Goal: Transaction & Acquisition: Book appointment/travel/reservation

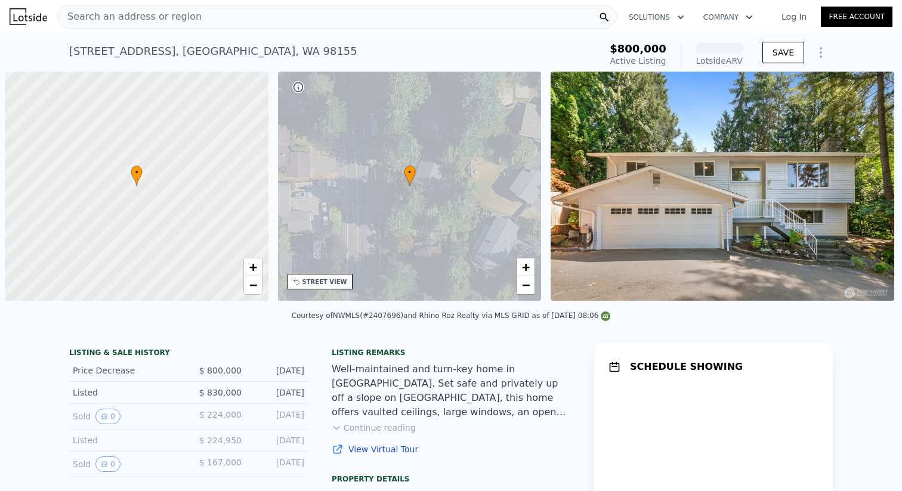
scroll to position [0, 5]
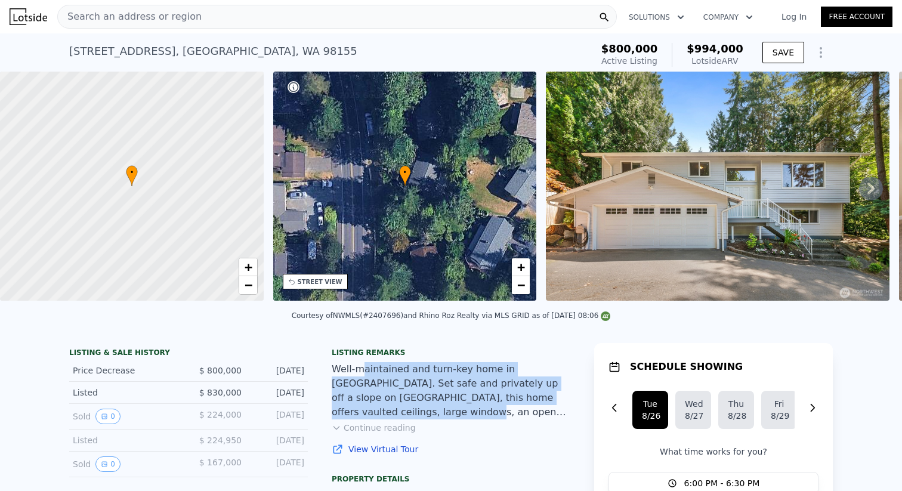
drag, startPoint x: 362, startPoint y: 371, endPoint x: 362, endPoint y: 409, distance: 38.2
click at [362, 408] on div "Well-maintained and turn-key home in [GEOGRAPHIC_DATA]. Set safe and privately …" at bounding box center [451, 390] width 239 height 57
click at [361, 430] on button "Continue reading" at bounding box center [374, 428] width 84 height 12
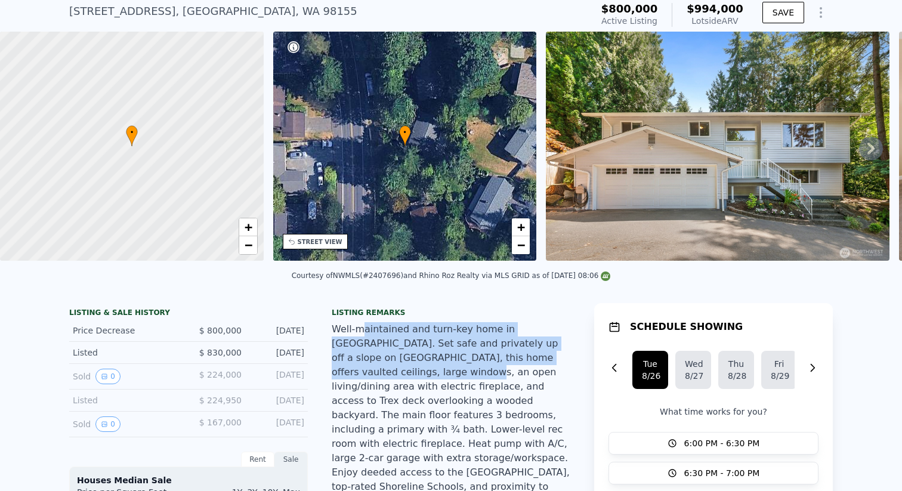
scroll to position [173, 0]
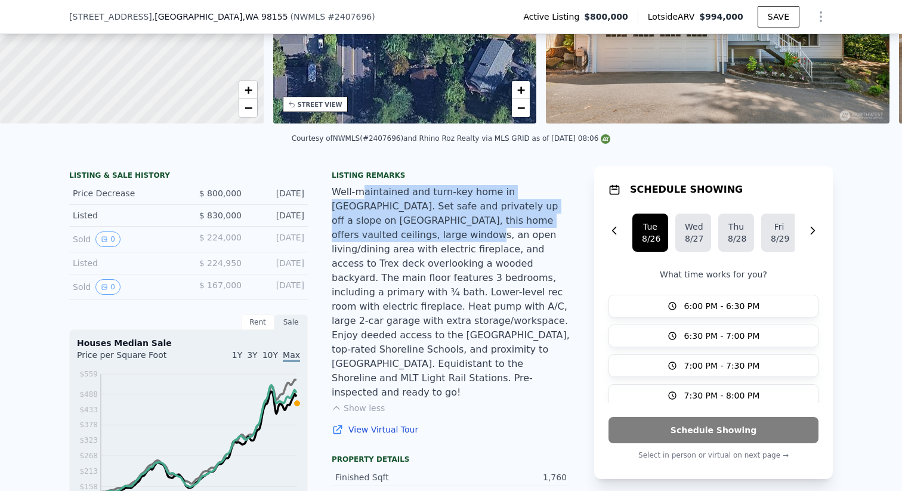
click at [400, 226] on div "Well-maintained and turn-key home in [GEOGRAPHIC_DATA]. Set safe and privately …" at bounding box center [451, 292] width 239 height 215
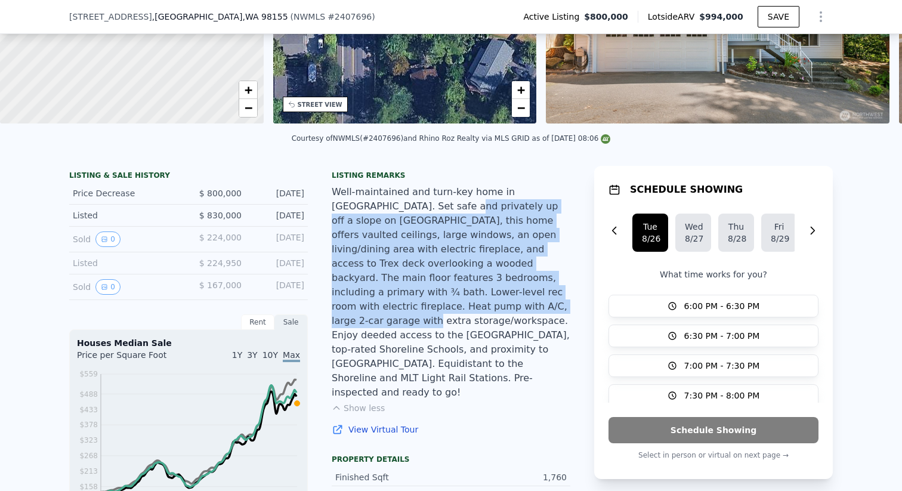
drag, startPoint x: 388, startPoint y: 208, endPoint x: 380, endPoint y: 303, distance: 94.7
click at [380, 303] on div "Well-maintained and turn-key home in [GEOGRAPHIC_DATA]. Set safe and privately …" at bounding box center [451, 292] width 239 height 215
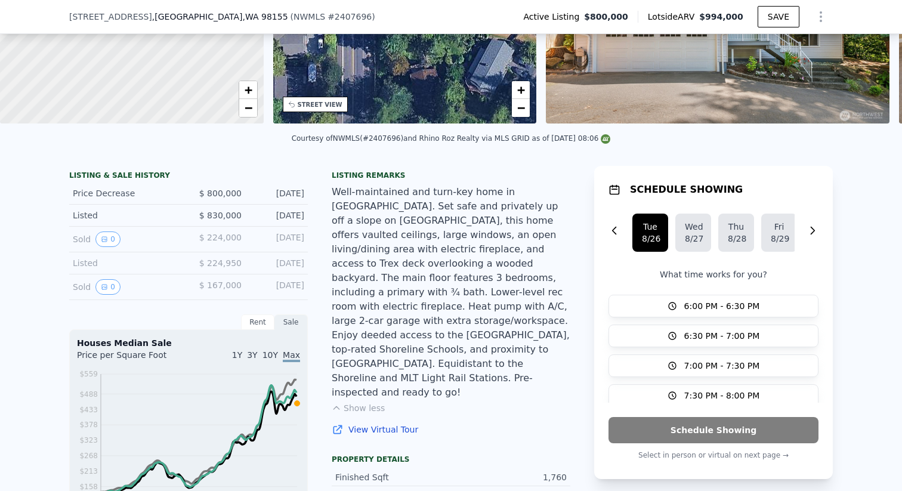
click at [412, 364] on div "Well-maintained and turn-key home in [GEOGRAPHIC_DATA]. Set safe and privately …" at bounding box center [451, 292] width 239 height 215
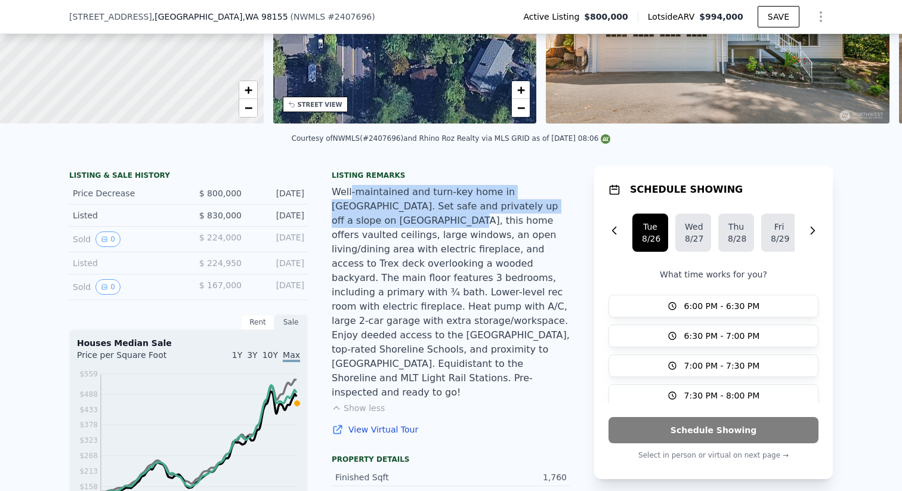
drag, startPoint x: 350, startPoint y: 193, endPoint x: 359, endPoint y: 224, distance: 32.5
click at [359, 224] on div "Well-maintained and turn-key home in [GEOGRAPHIC_DATA]. Set safe and privately …" at bounding box center [451, 292] width 239 height 215
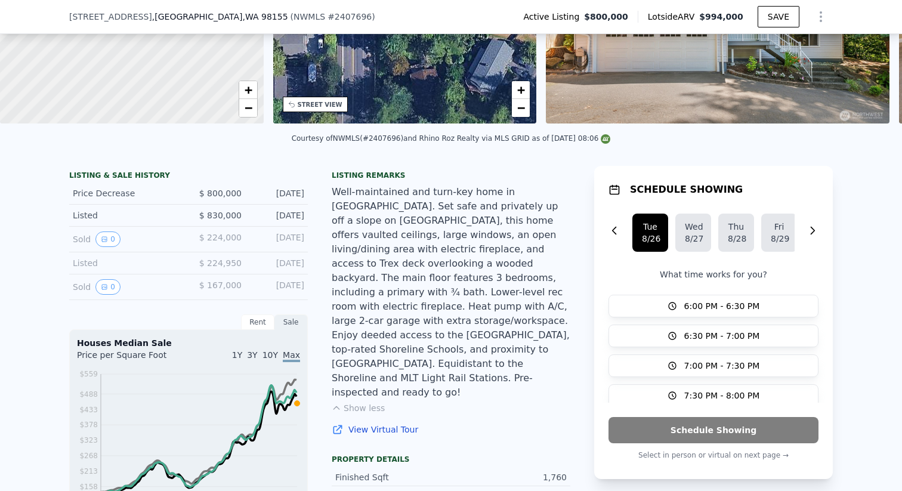
click at [378, 258] on div "Well-maintained and turn-key home in [GEOGRAPHIC_DATA]. Set safe and privately …" at bounding box center [451, 292] width 239 height 215
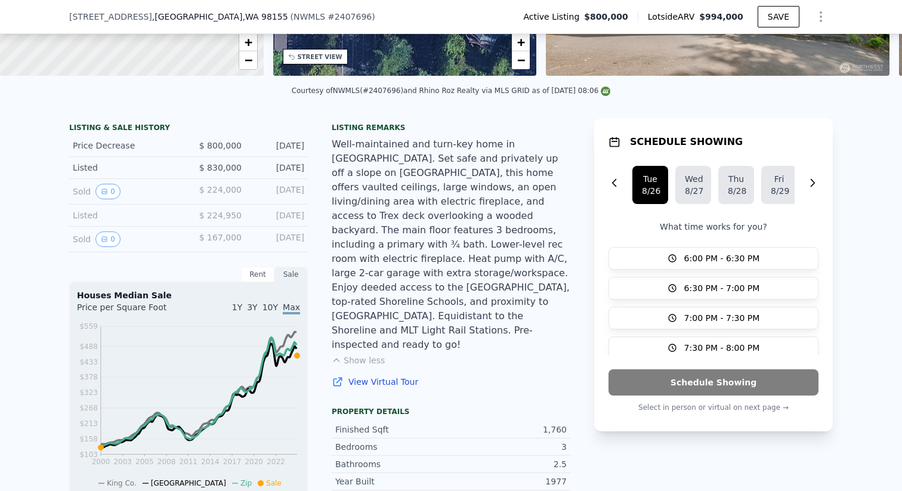
scroll to position [221, 0]
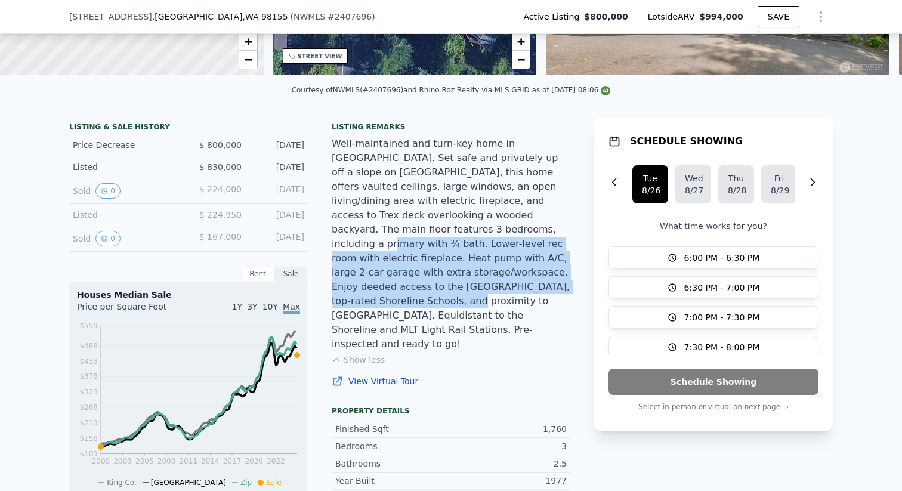
drag, startPoint x: 388, startPoint y: 228, endPoint x: 385, endPoint y: 285, distance: 57.4
click at [385, 285] on div "Well-maintained and turn-key home in [GEOGRAPHIC_DATA]. Set safe and privately …" at bounding box center [451, 244] width 239 height 215
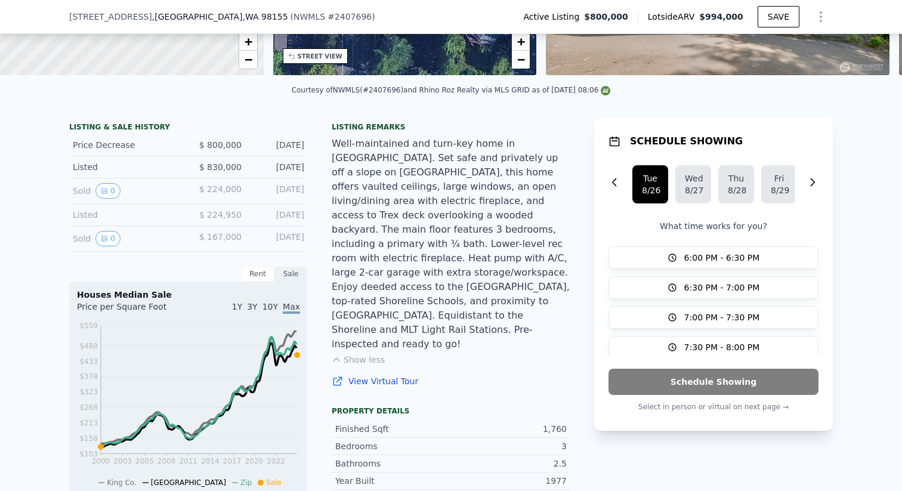
click at [421, 302] on div "Well-maintained and turn-key home in [GEOGRAPHIC_DATA]. Set safe and privately …" at bounding box center [451, 244] width 239 height 215
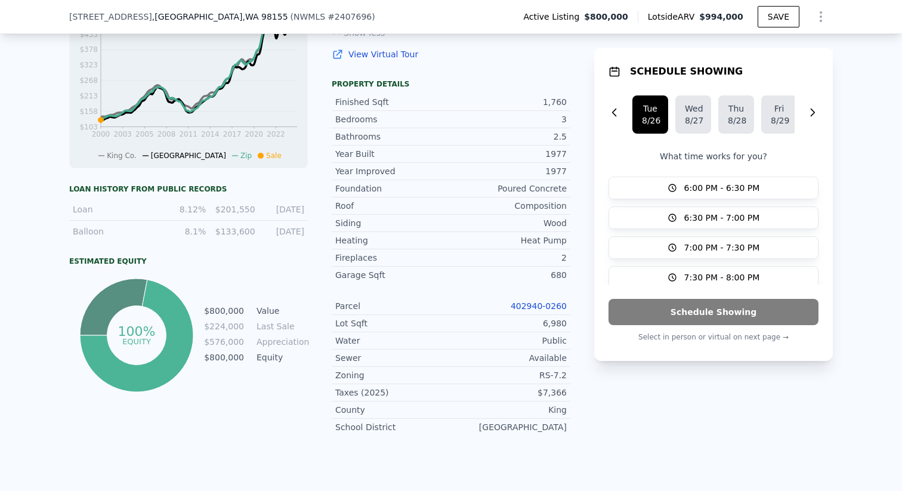
scroll to position [550, 0]
click at [535, 300] on link "402940-0260" at bounding box center [539, 305] width 56 height 10
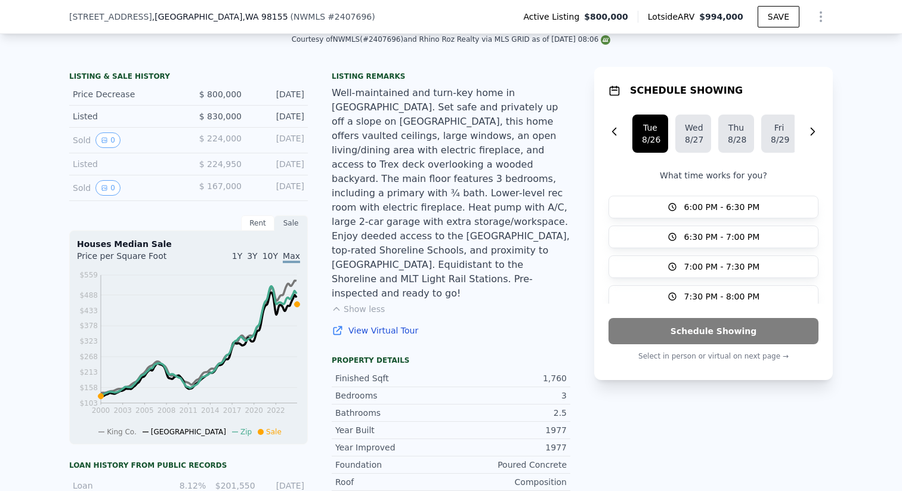
scroll to position [267, 0]
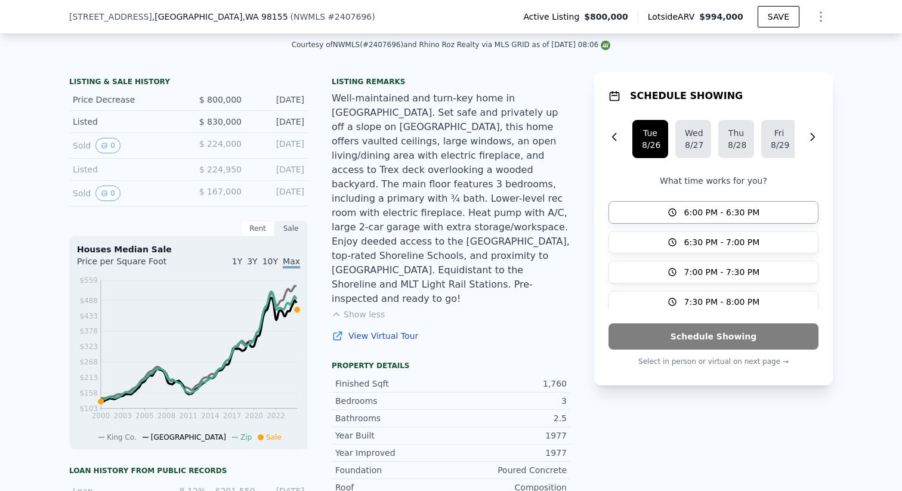
click at [681, 216] on button "6:00 PM - 6:30 PM" at bounding box center [714, 212] width 210 height 23
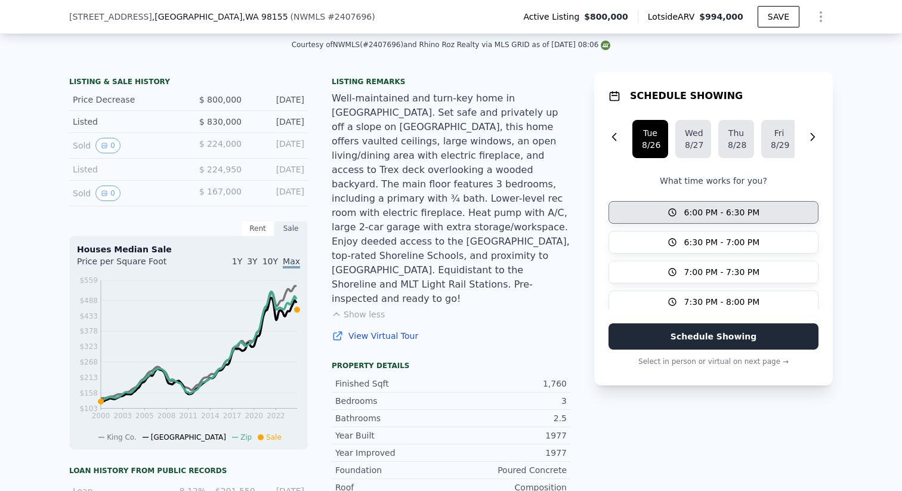
click at [705, 347] on button "Schedule Showing" at bounding box center [714, 336] width 210 height 26
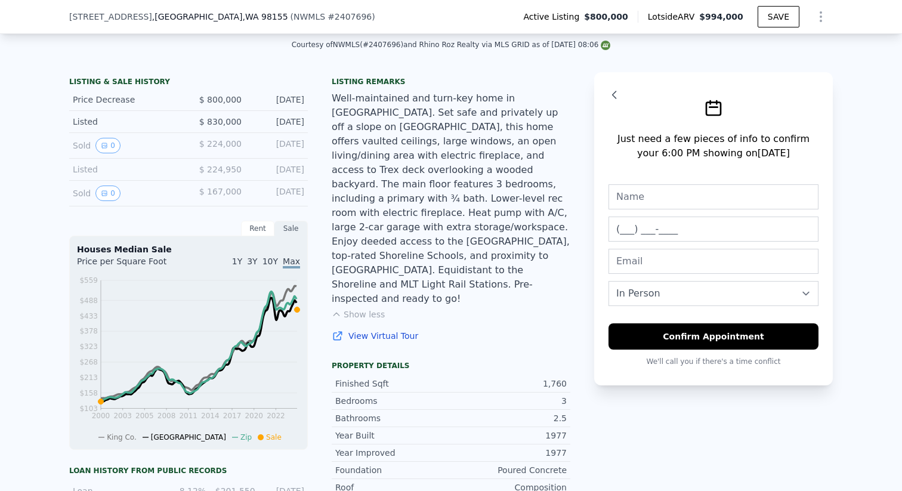
click at [615, 92] on icon "button" at bounding box center [615, 95] width 12 height 12
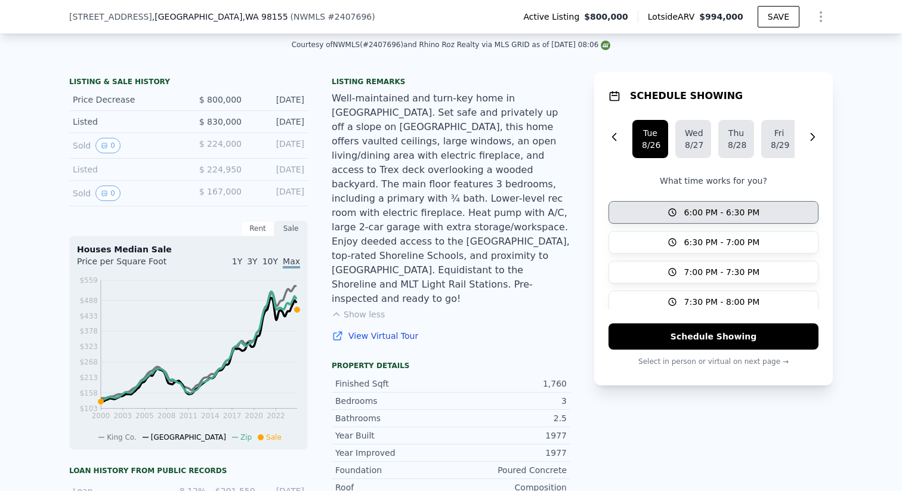
click at [475, 330] on link "View Virtual Tour" at bounding box center [451, 336] width 239 height 12
click at [458, 226] on div "Well-maintained and turn-key home in [GEOGRAPHIC_DATA]. Set safe and privately …" at bounding box center [451, 198] width 239 height 215
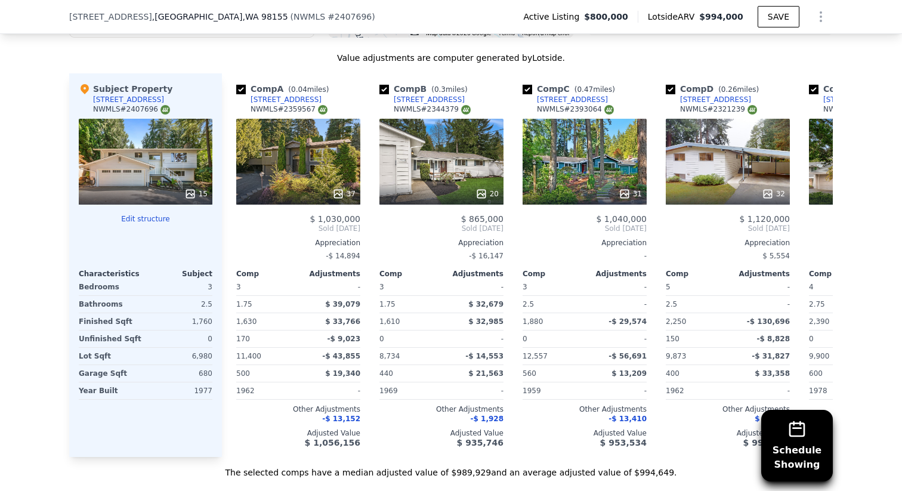
scroll to position [1334, 0]
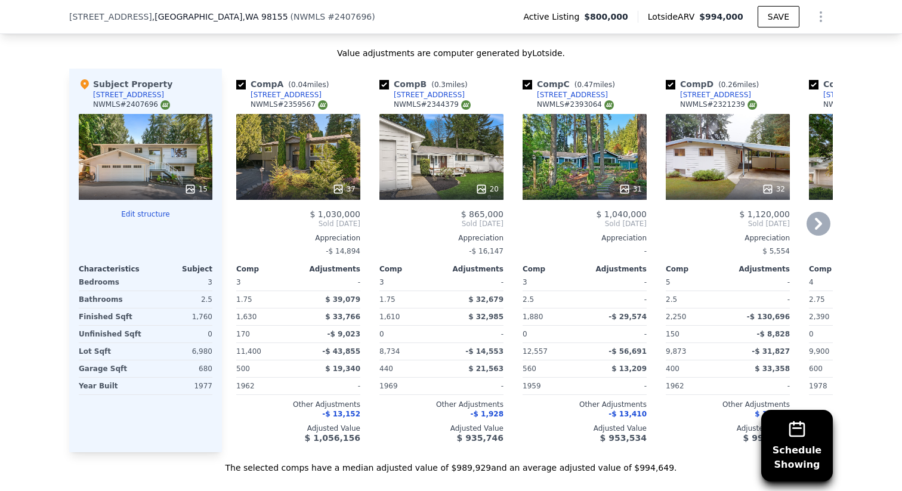
click at [826, 212] on icon at bounding box center [819, 224] width 24 height 24
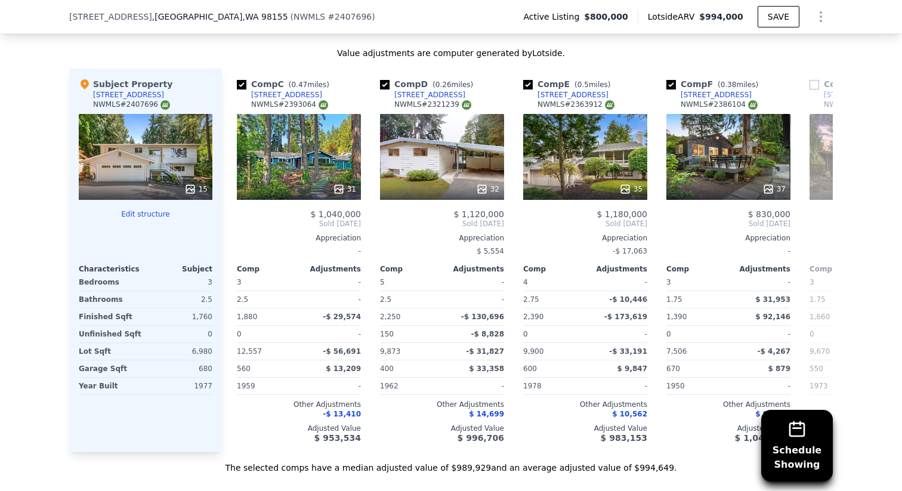
scroll to position [0, 286]
click at [240, 212] on icon at bounding box center [236, 224] width 24 height 24
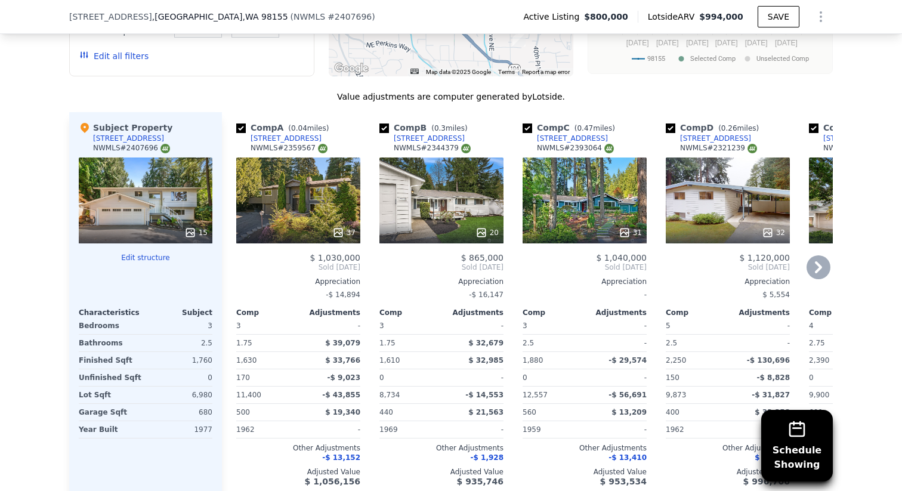
scroll to position [1280, 0]
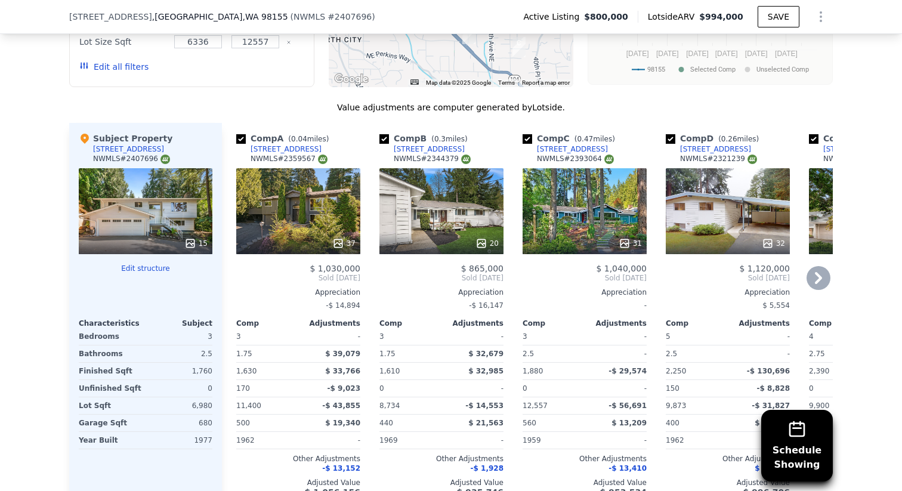
click at [606, 186] on div "31" at bounding box center [585, 211] width 124 height 86
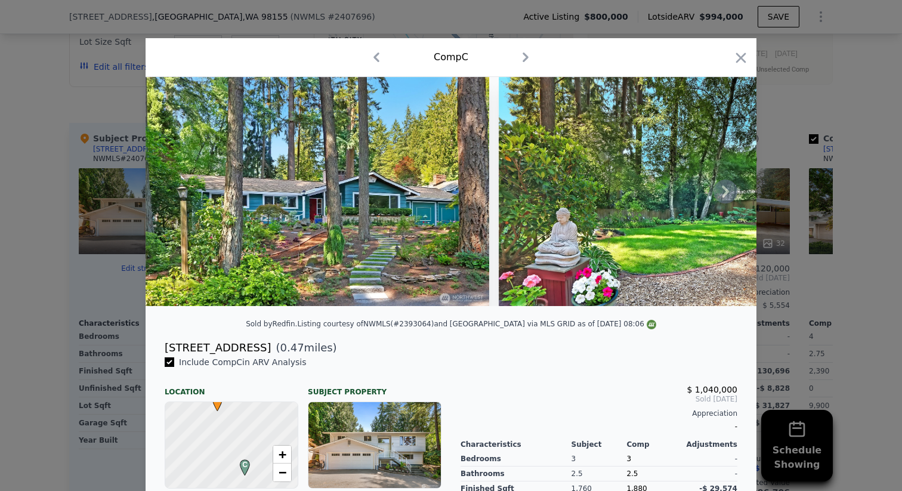
click at [727, 194] on icon at bounding box center [726, 192] width 24 height 24
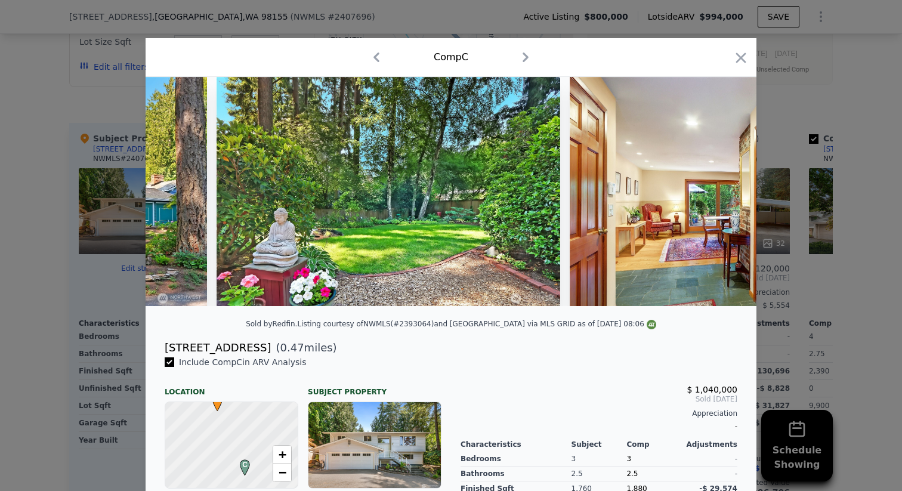
scroll to position [0, 286]
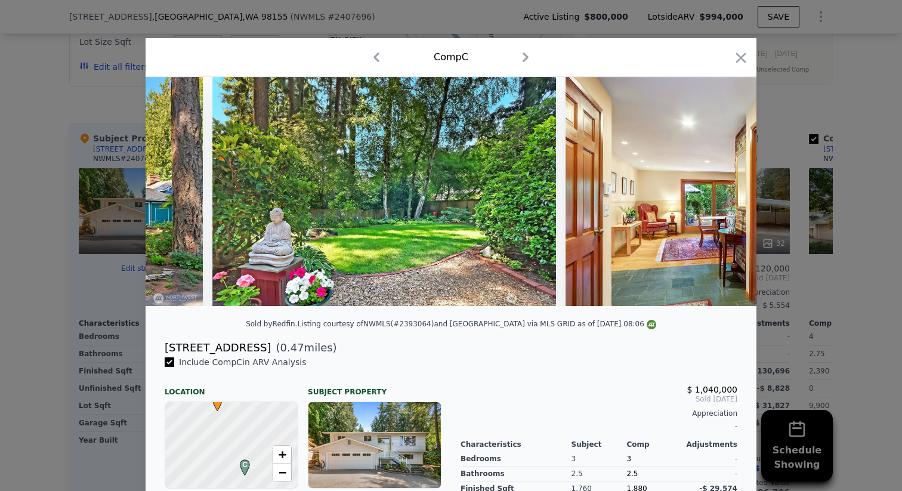
click at [727, 194] on img at bounding box center [738, 191] width 344 height 229
click at [724, 186] on icon at bounding box center [725, 192] width 7 height 12
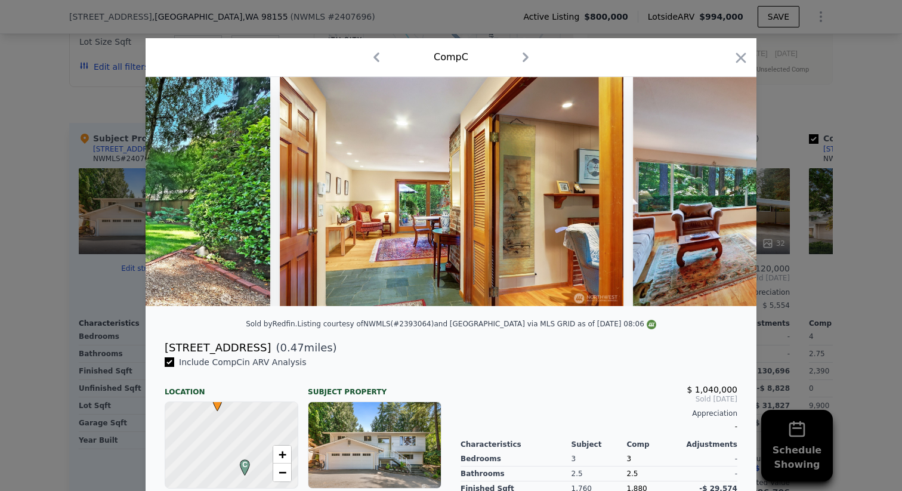
scroll to position [0, 573]
click at [724, 187] on div at bounding box center [451, 191] width 611 height 229
click at [726, 195] on icon at bounding box center [725, 192] width 7 height 12
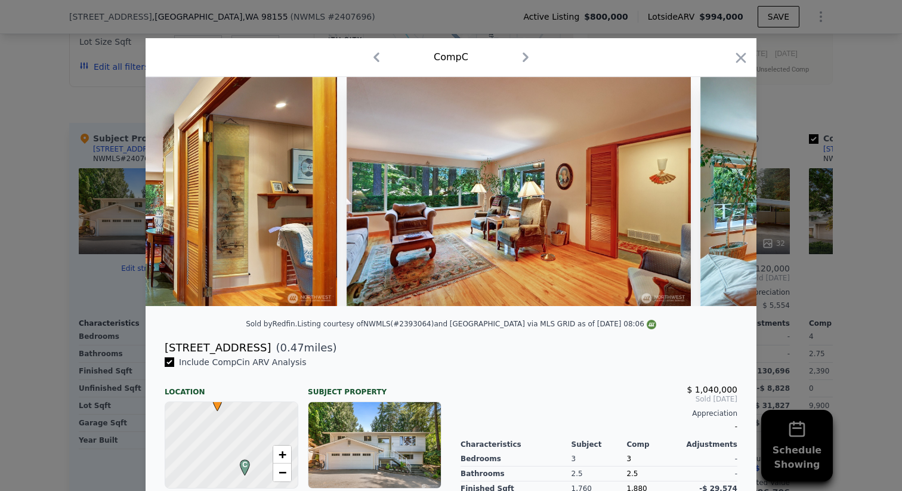
scroll to position [0, 859]
click at [726, 195] on img at bounding box center [872, 191] width 344 height 229
click at [724, 190] on icon at bounding box center [726, 192] width 24 height 24
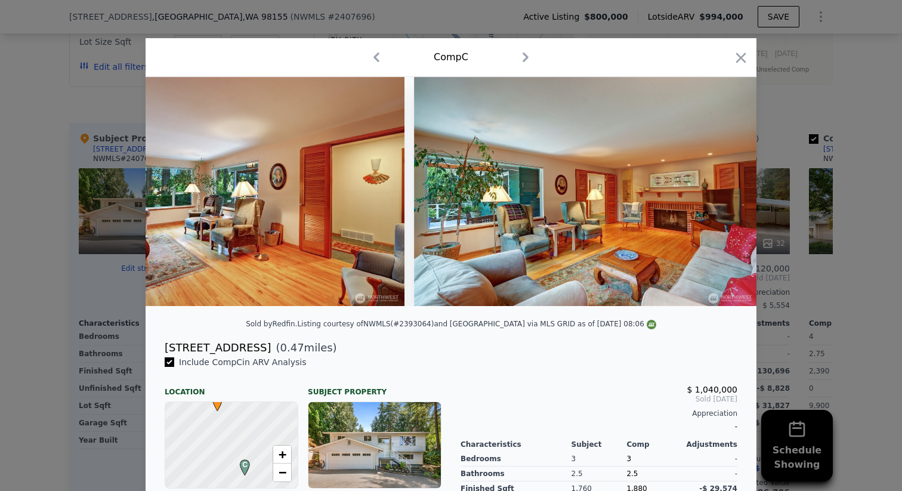
scroll to position [0, 1146]
click at [724, 190] on div at bounding box center [451, 191] width 611 height 229
click at [724, 190] on icon at bounding box center [726, 192] width 24 height 24
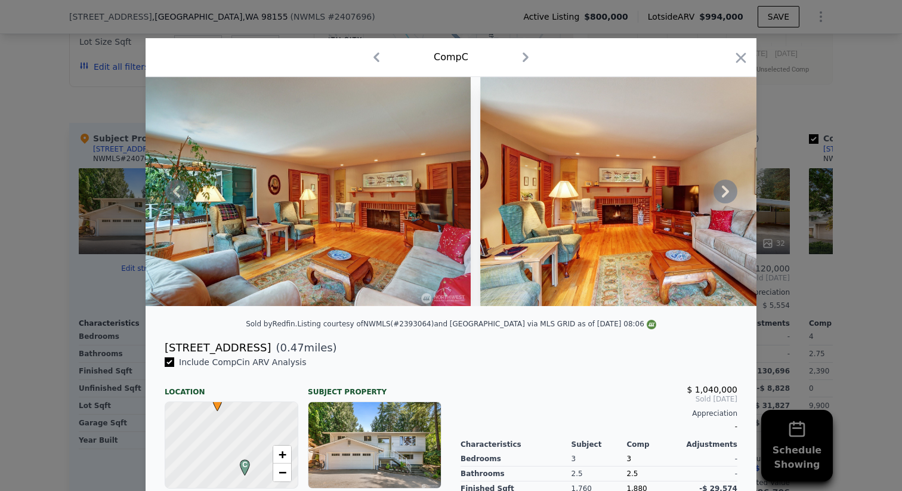
click at [724, 189] on icon at bounding box center [725, 192] width 7 height 12
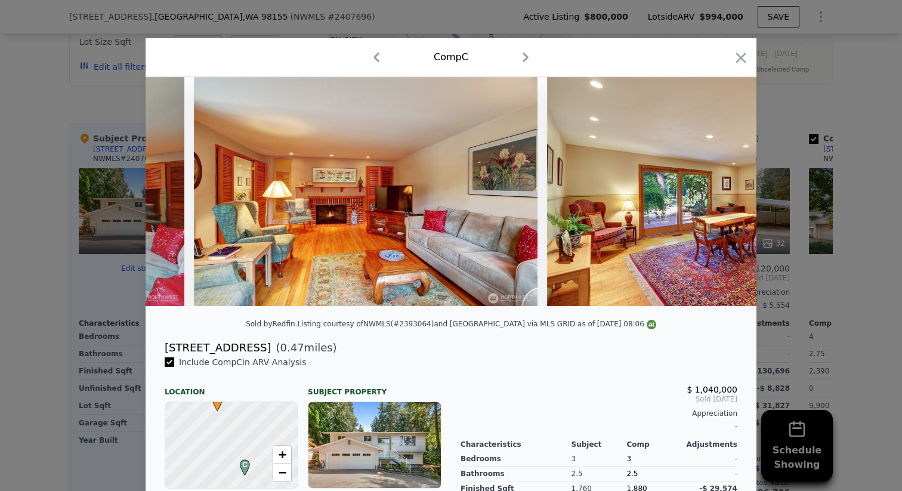
click at [724, 189] on img at bounding box center [719, 191] width 344 height 229
click at [724, 189] on icon at bounding box center [725, 192] width 7 height 12
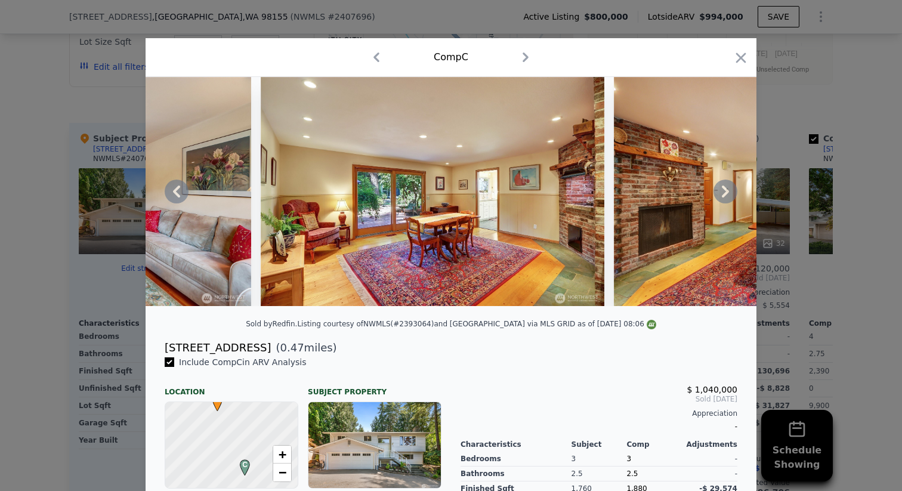
click at [724, 189] on icon at bounding box center [725, 192] width 7 height 12
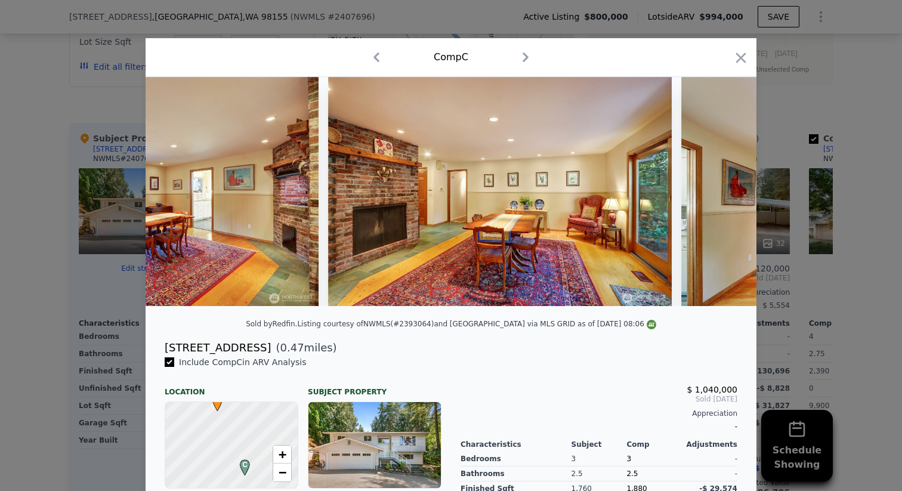
scroll to position [0, 2291]
click at [724, 189] on div at bounding box center [451, 191] width 611 height 229
click at [724, 189] on icon at bounding box center [725, 192] width 7 height 12
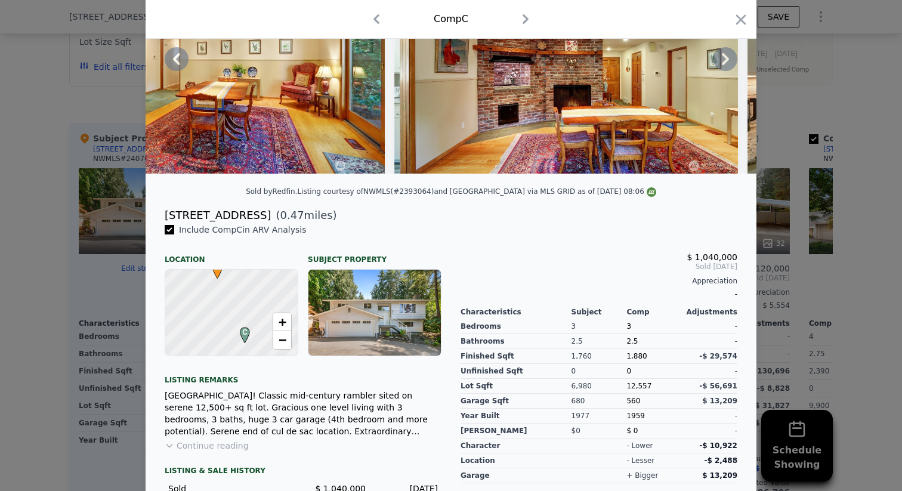
scroll to position [213, 0]
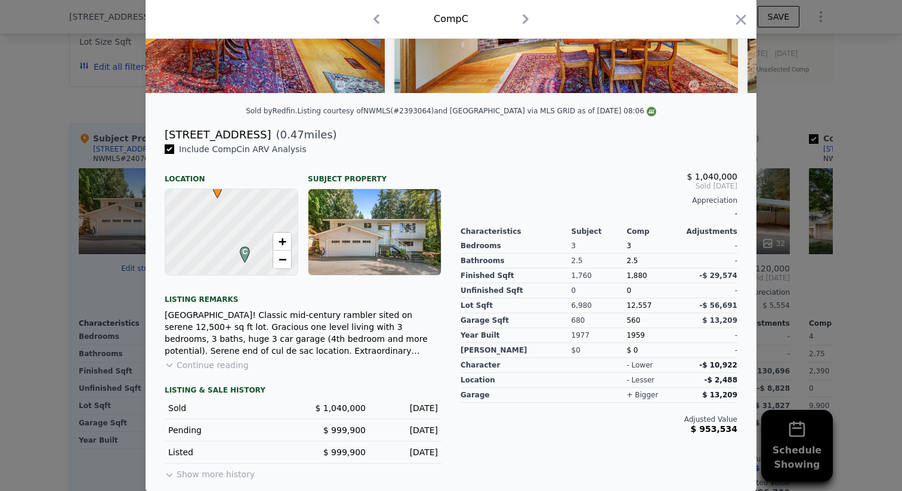
click at [735, 17] on icon "button" at bounding box center [741, 19] width 17 height 17
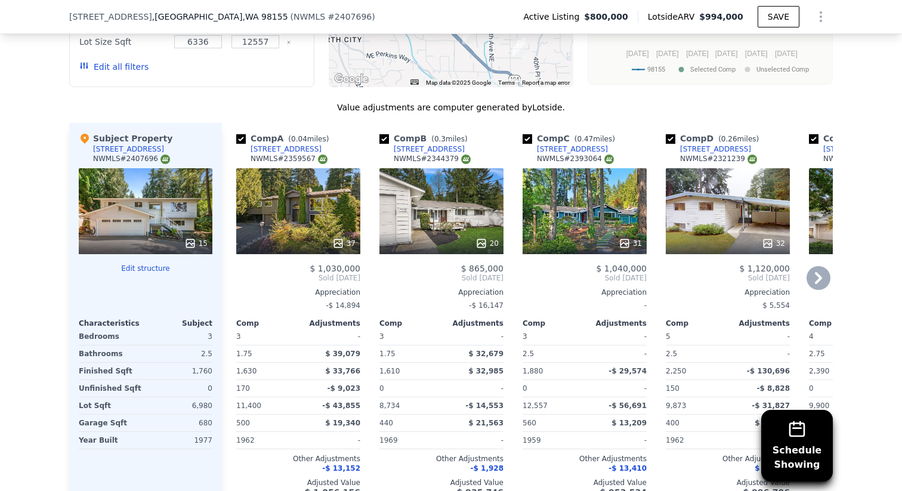
click at [823, 266] on icon at bounding box center [819, 278] width 24 height 24
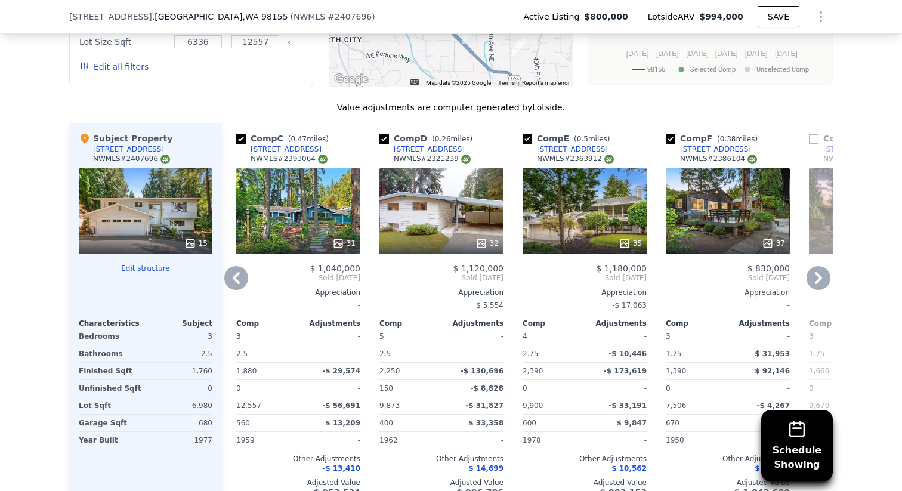
click at [823, 266] on icon at bounding box center [819, 278] width 24 height 24
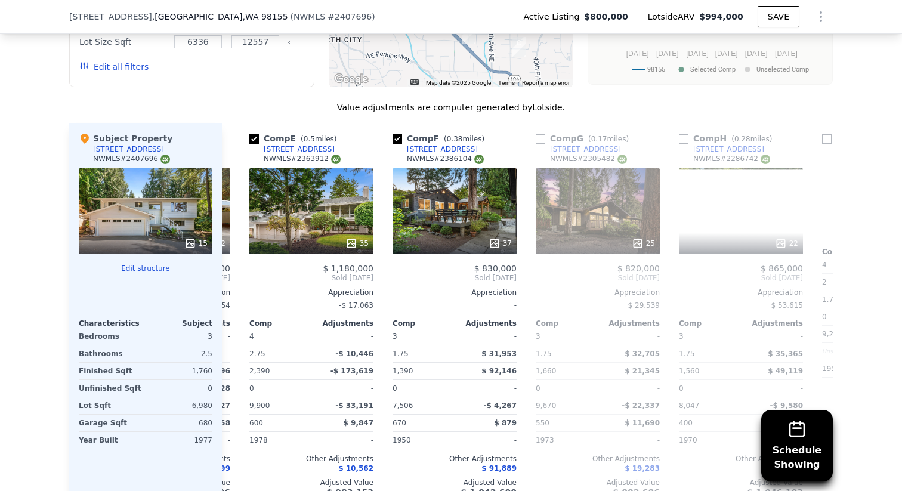
scroll to position [0, 573]
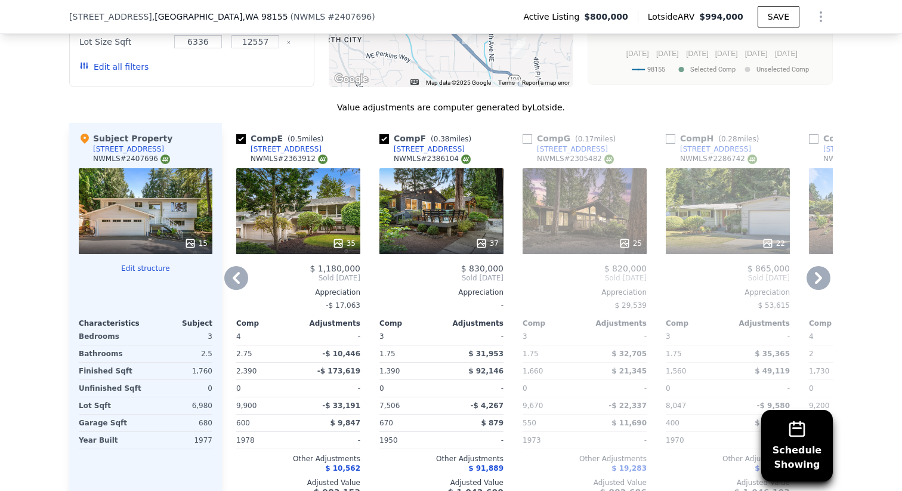
click at [823, 266] on icon at bounding box center [819, 278] width 24 height 24
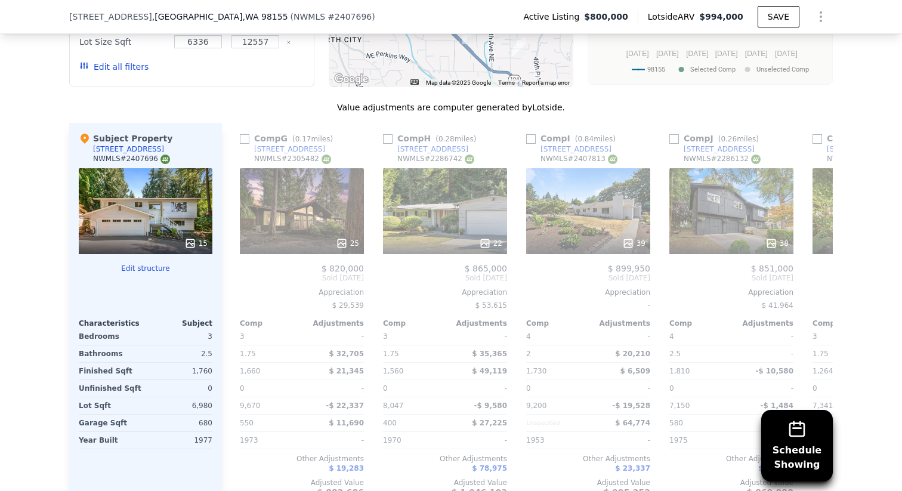
scroll to position [0, 859]
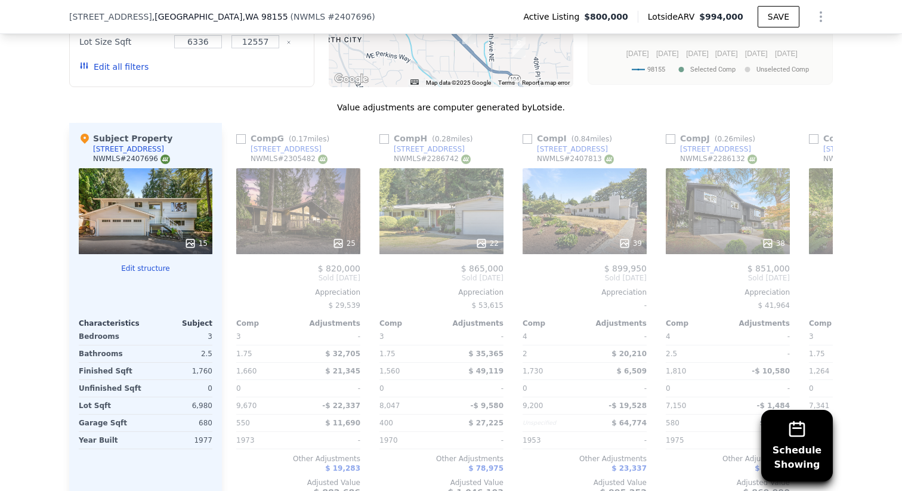
click at [823, 273] on span "Sold [DATE]" at bounding box center [871, 278] width 124 height 10
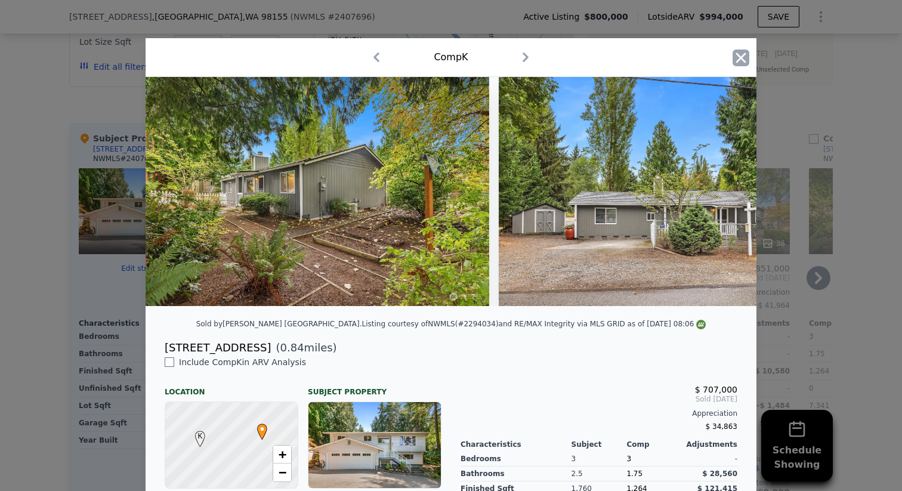
click at [736, 63] on icon "button" at bounding box center [741, 58] width 17 height 17
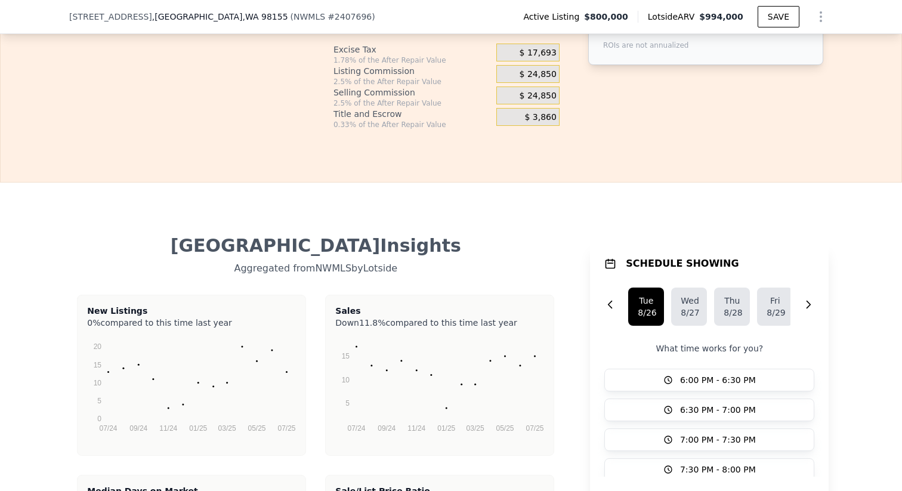
scroll to position [2387, 0]
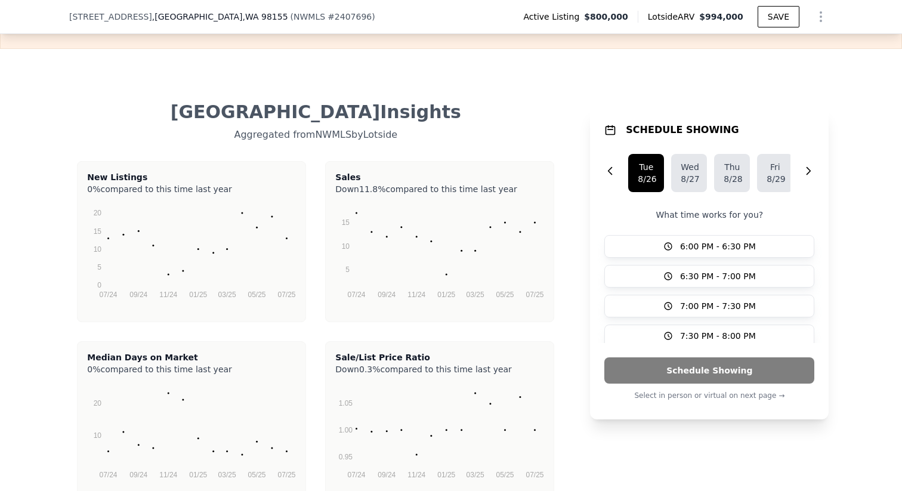
click at [310, 420] on div "New Listings 0% compared to this time last year 07/24 09/24 11/24 01/25 03/25 0…" at bounding box center [315, 331] width 493 height 341
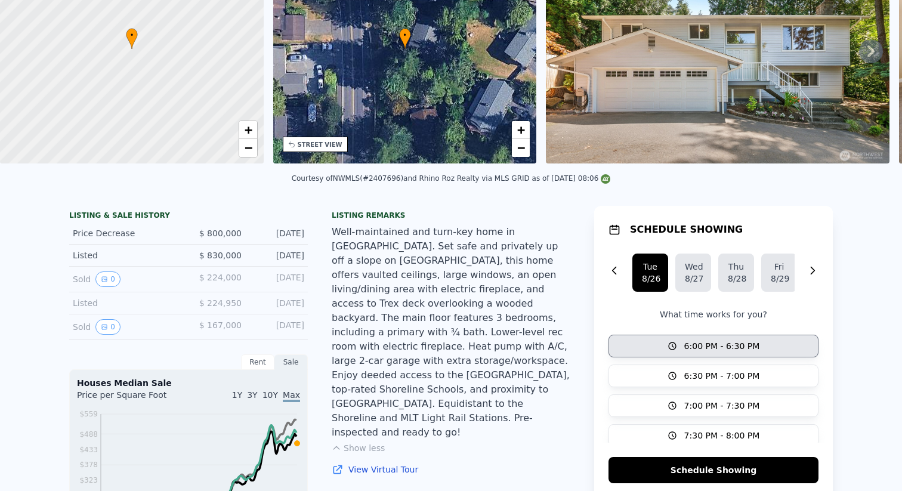
scroll to position [0, 0]
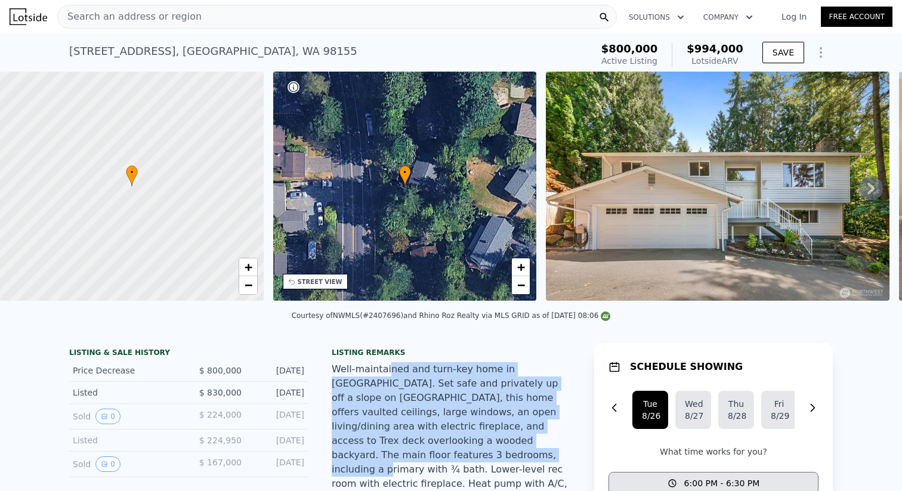
drag, startPoint x: 384, startPoint y: 369, endPoint x: 383, endPoint y: 462, distance: 93.1
click at [384, 461] on div "Well-maintained and turn-key home in [GEOGRAPHIC_DATA]. Set safe and privately …" at bounding box center [451, 469] width 239 height 215
click at [399, 406] on div "Well-maintained and turn-key home in [GEOGRAPHIC_DATA]. Set safe and privately …" at bounding box center [451, 469] width 239 height 215
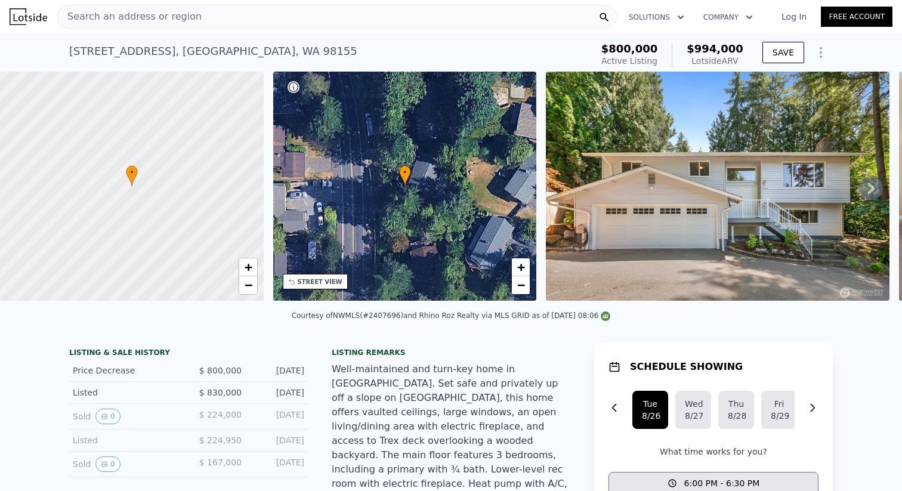
drag, startPoint x: 253, startPoint y: 51, endPoint x: 329, endPoint y: 51, distance: 75.8
click at [330, 51] on div "[STREET_ADDRESS] Active at $800k (~ARV $994k )" at bounding box center [328, 54] width 518 height 33
drag, startPoint x: 303, startPoint y: 51, endPoint x: 133, endPoint y: 47, distance: 169.5
click at [133, 48] on div "[STREET_ADDRESS]" at bounding box center [213, 51] width 288 height 17
click at [81, 50] on div "[STREET_ADDRESS]" at bounding box center [213, 51] width 288 height 17
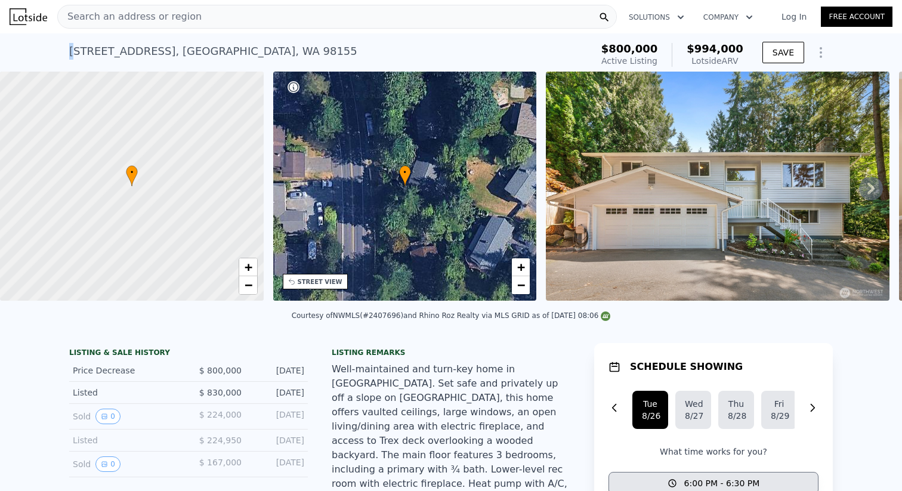
drag, startPoint x: 72, startPoint y: 50, endPoint x: 311, endPoint y: 42, distance: 239.4
click at [311, 42] on div "[STREET_ADDRESS] Active at $800k (~ARV $994k )" at bounding box center [328, 54] width 518 height 33
click at [309, 50] on div "[STREET_ADDRESS] Active at $800k (~ARV $994k )" at bounding box center [328, 54] width 518 height 33
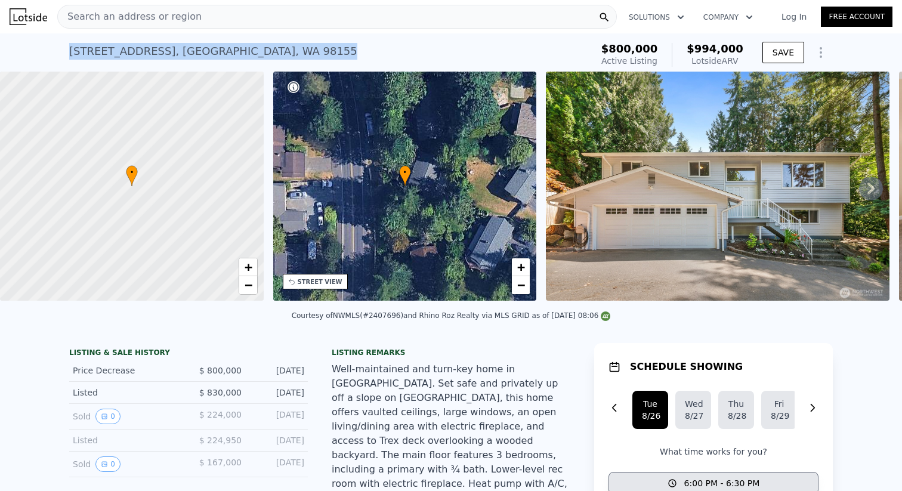
drag, startPoint x: 309, startPoint y: 50, endPoint x: 73, endPoint y: 49, distance: 236.3
click at [73, 49] on div "[STREET_ADDRESS] Active at $800k (~ARV $994k )" at bounding box center [328, 54] width 518 height 33
click at [233, 50] on div "[STREET_ADDRESS]" at bounding box center [213, 51] width 288 height 17
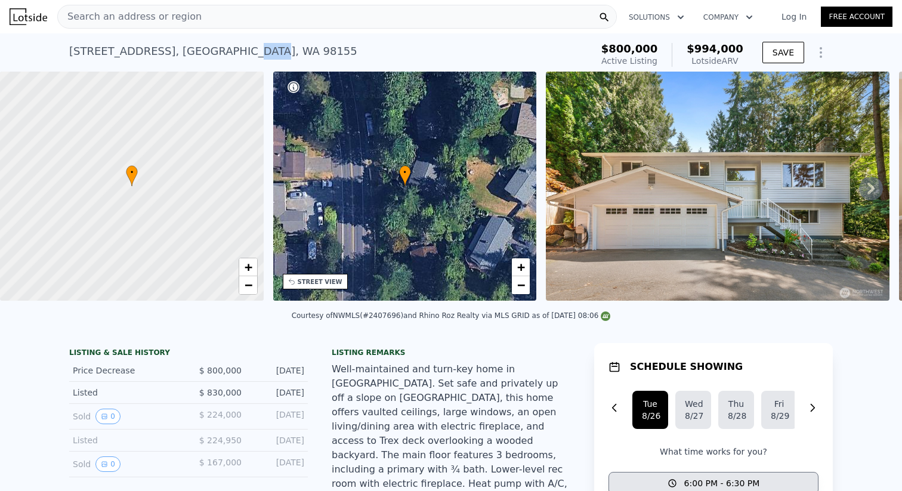
click at [233, 50] on div "[STREET_ADDRESS]" at bounding box center [213, 51] width 288 height 17
click at [641, 50] on span "$800,000" at bounding box center [629, 48] width 57 height 13
